Goal: Transaction & Acquisition: Download file/media

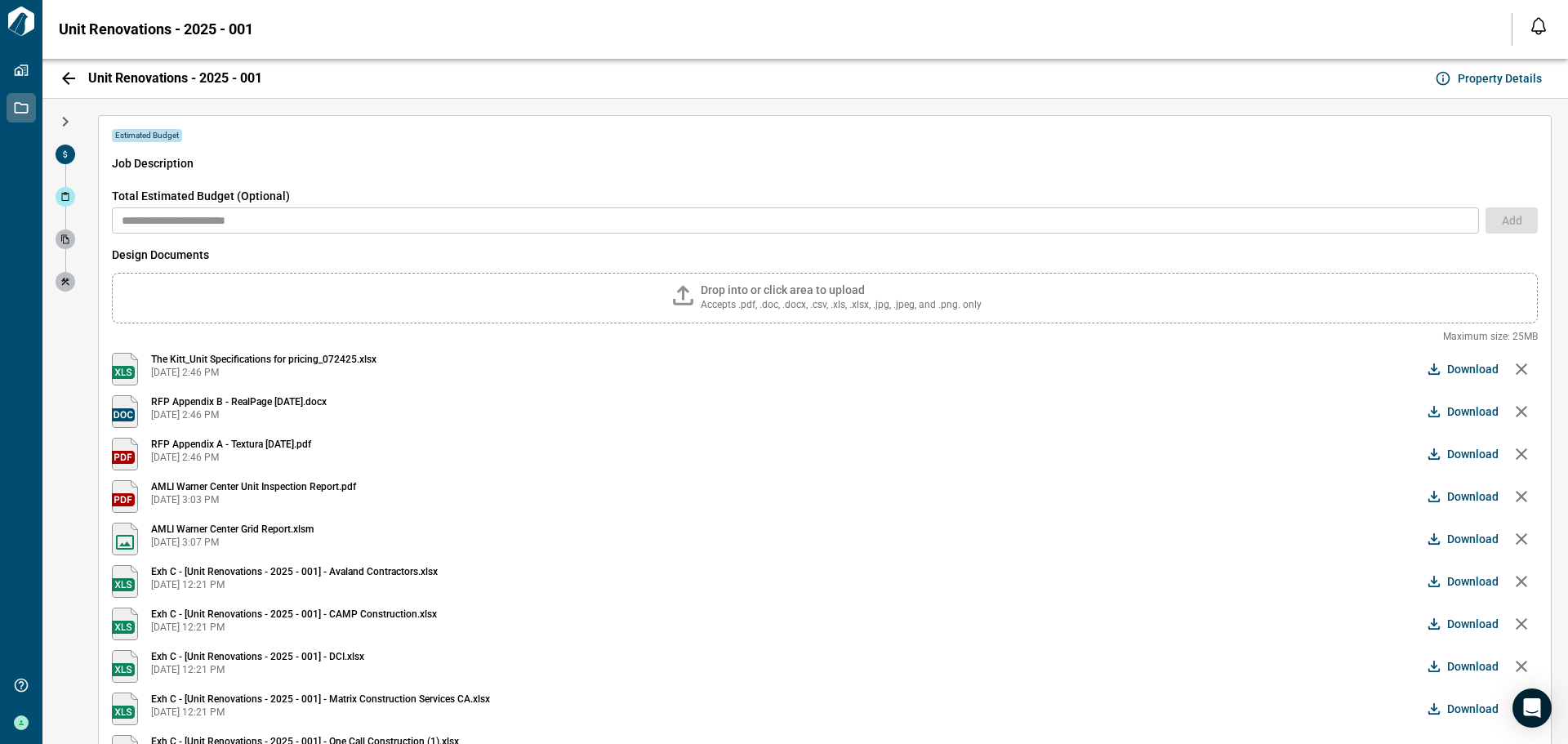
scroll to position [139, 0]
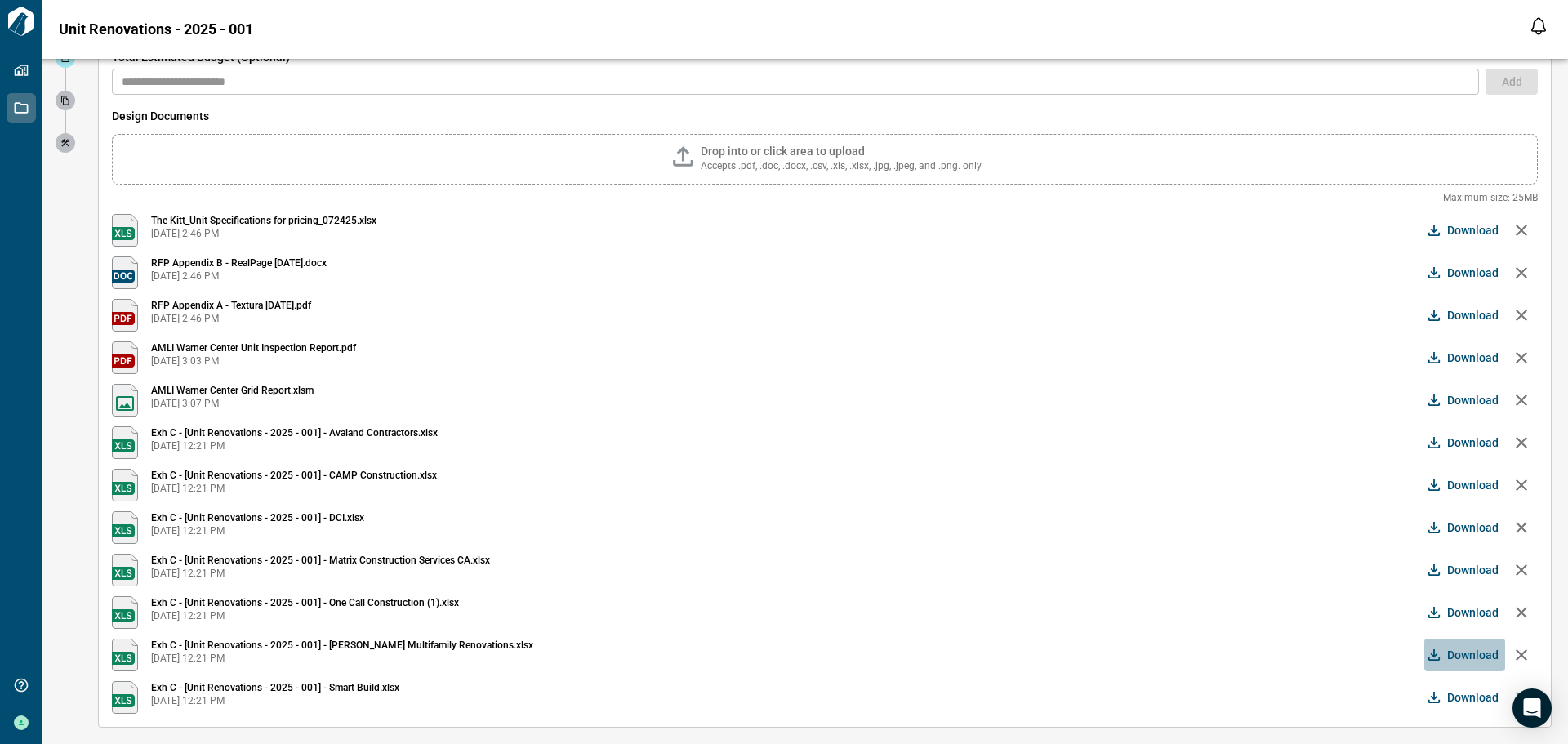
click at [1449, 656] on span "Download" at bounding box center [1473, 655] width 52 height 16
click at [1440, 700] on button "Download" at bounding box center [1465, 697] width 81 height 33
click at [1483, 608] on span "Download" at bounding box center [1473, 612] width 52 height 16
click at [1461, 566] on span "Download" at bounding box center [1473, 569] width 52 height 16
click at [1461, 520] on span "Download" at bounding box center [1473, 528] width 52 height 16
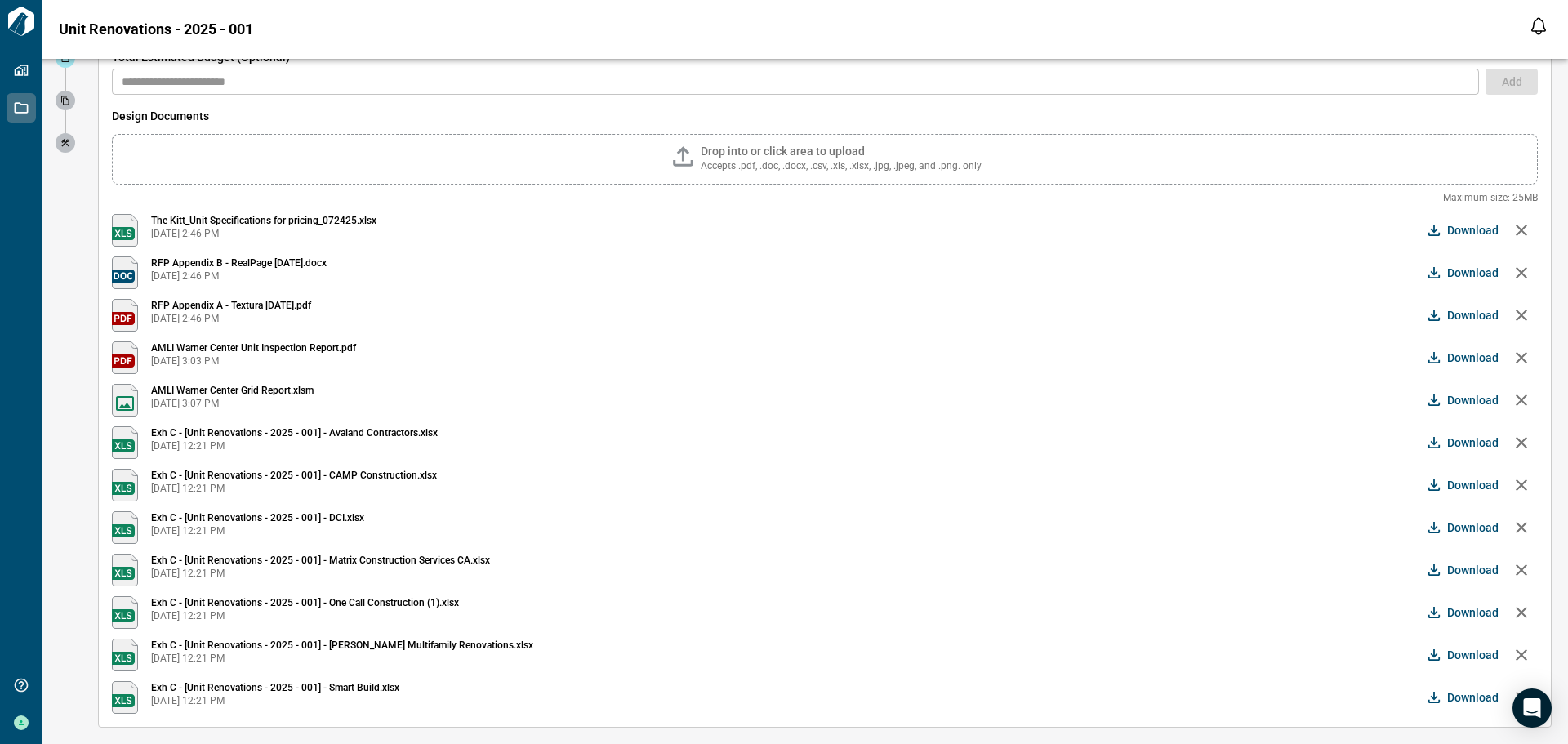
click at [1455, 476] on button "Download" at bounding box center [1465, 485] width 81 height 33
click at [1455, 435] on span "Download" at bounding box center [1473, 442] width 52 height 16
